Goal: Task Accomplishment & Management: Complete application form

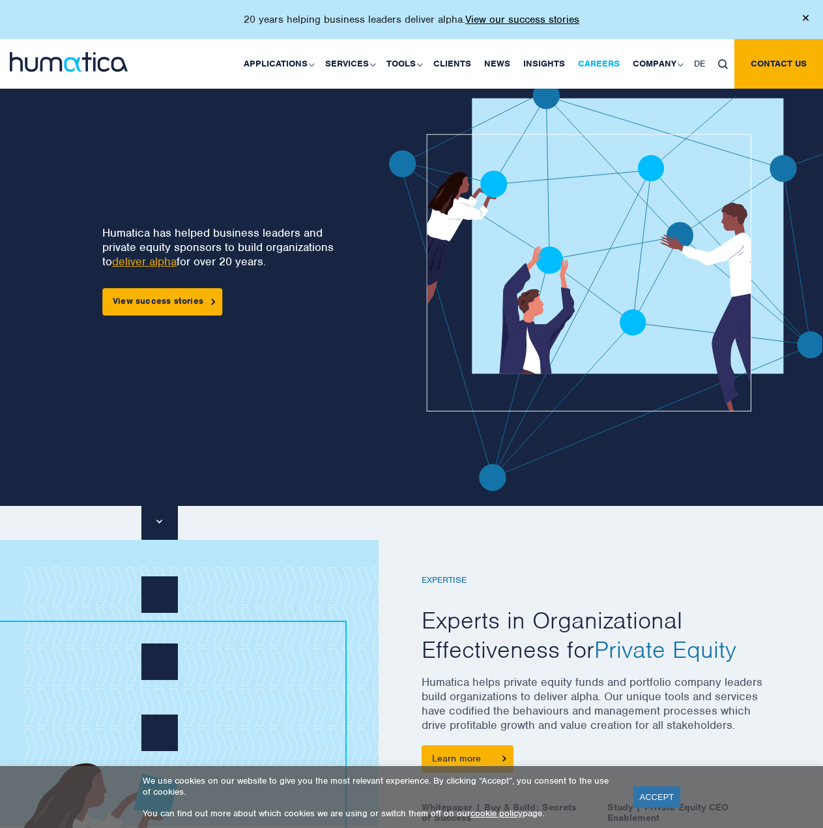
click at [601, 59] on link "Careers" at bounding box center [598, 64] width 55 height 50
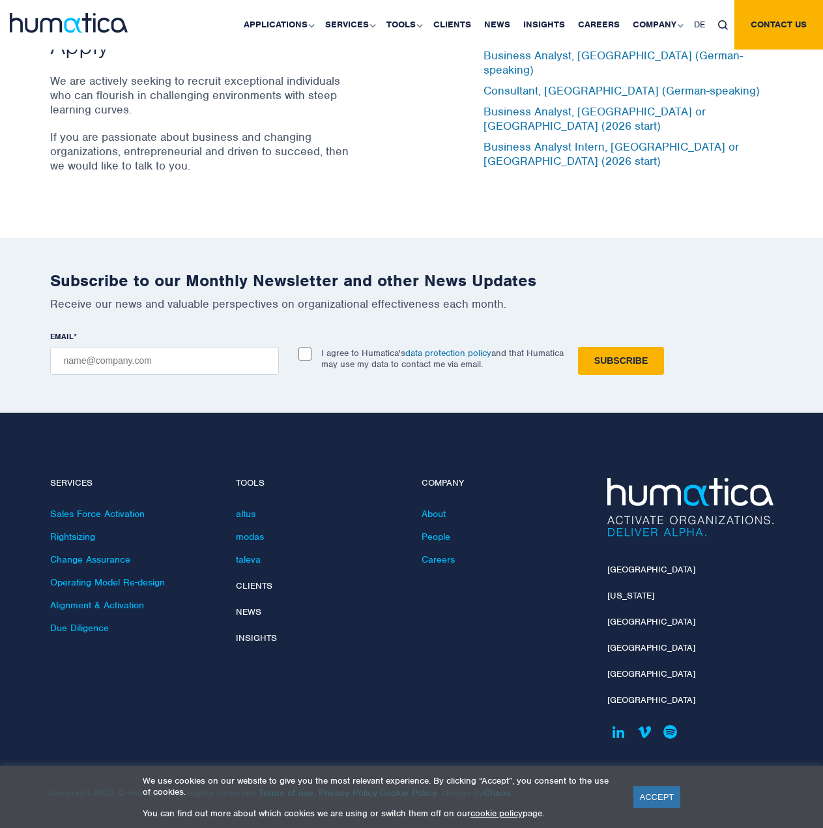
scroll to position [4327, 0]
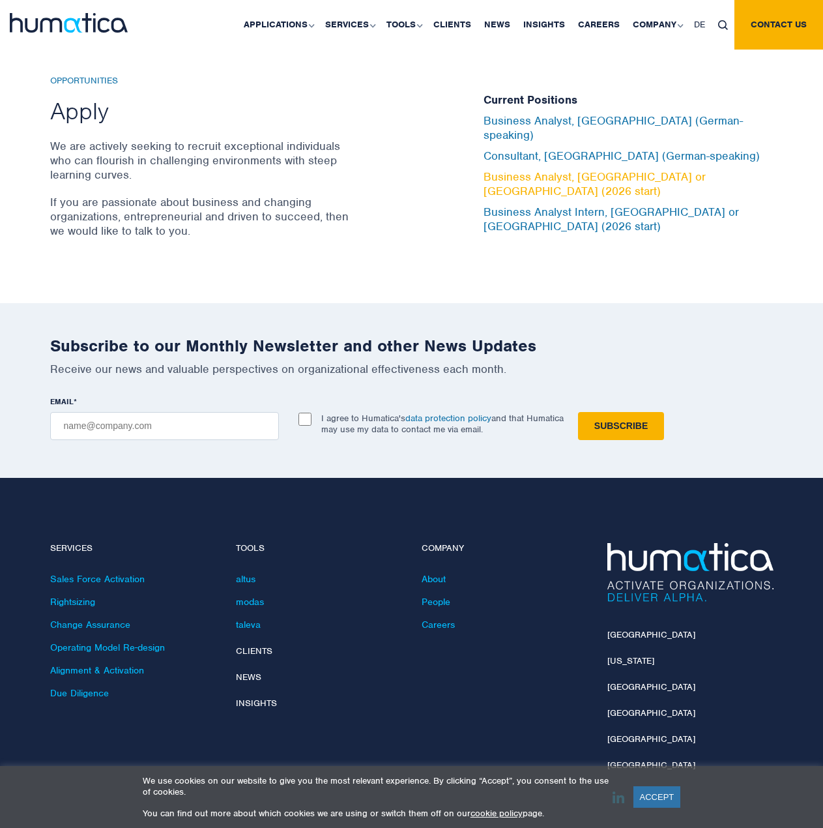
click at [604, 180] on link "Business Analyst, London or Munich (2026 start)" at bounding box center [594, 183] width 222 height 29
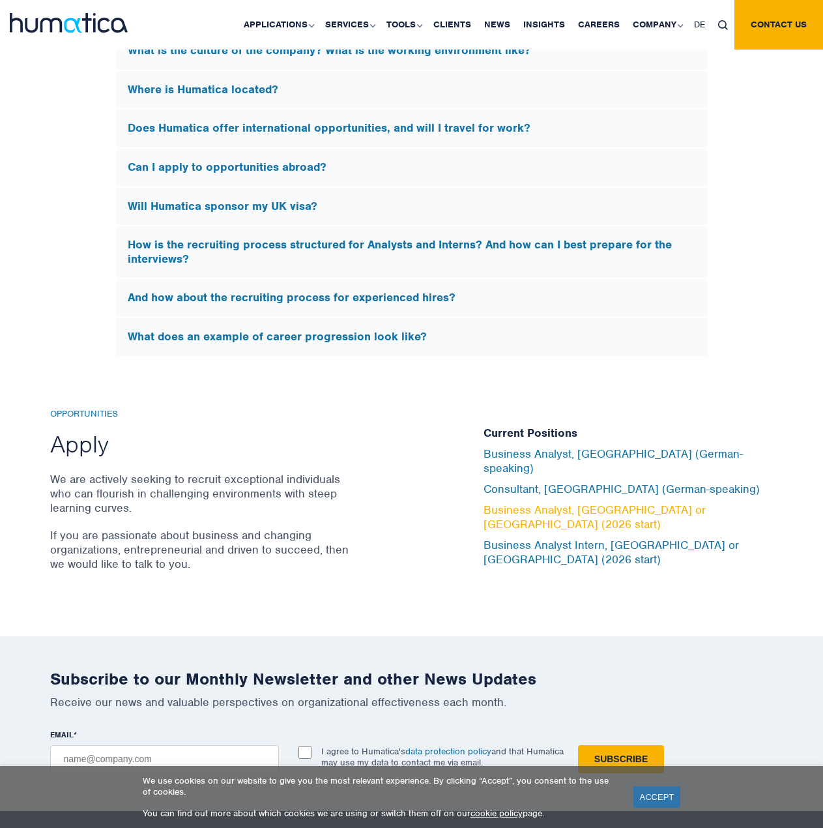
scroll to position [4066, 0]
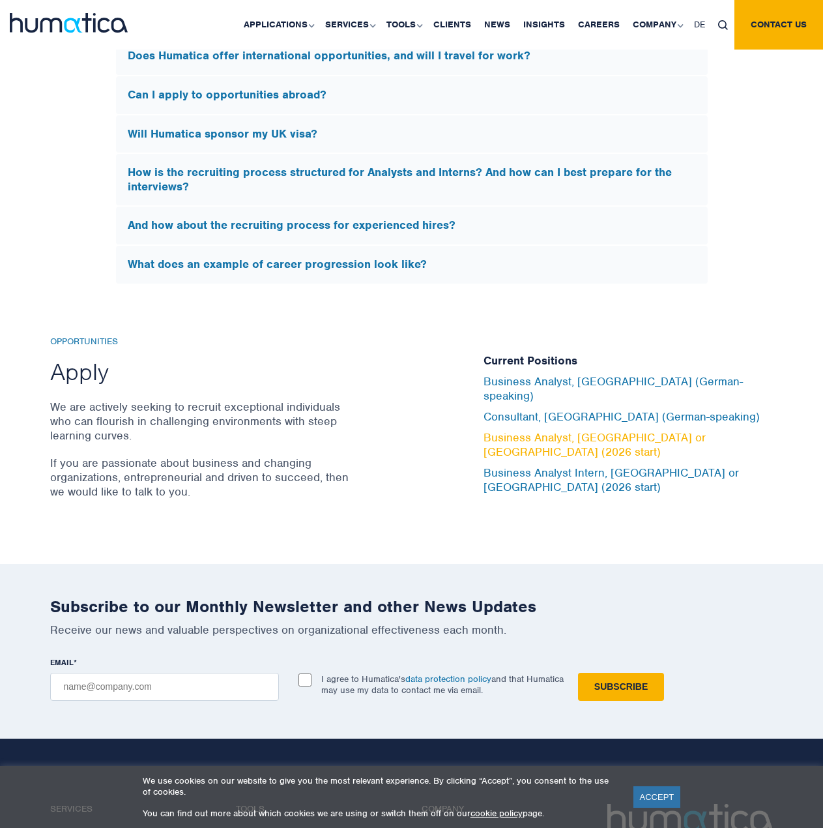
click at [573, 444] on link "Business Analyst, London or Munich (2026 start)" at bounding box center [594, 444] width 222 height 29
